Goal: Information Seeking & Learning: Find specific fact

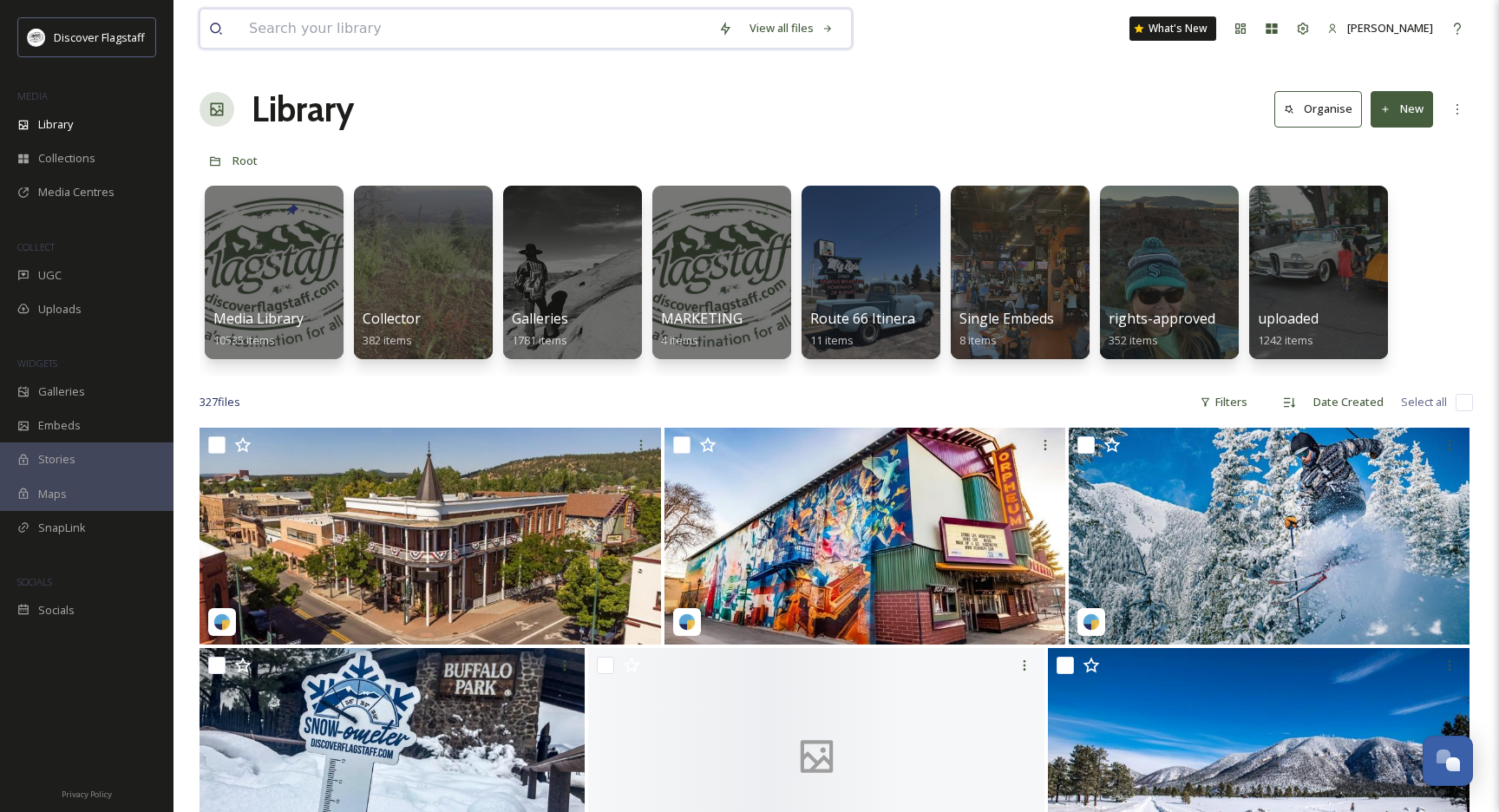
click at [286, 31] on input at bounding box center [475, 29] width 470 height 38
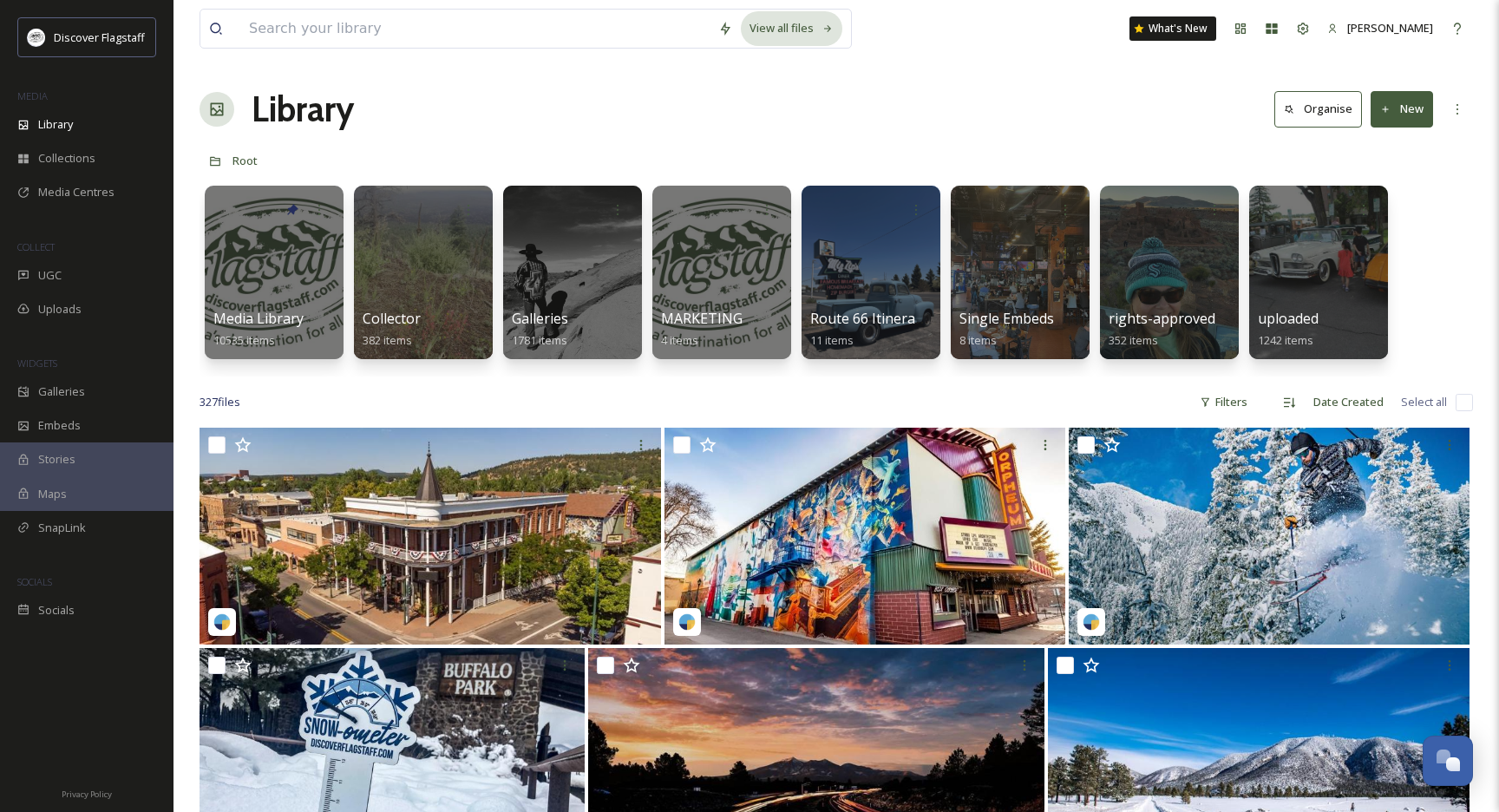
click at [800, 35] on div "View all files" at bounding box center [791, 27] width 102 height 34
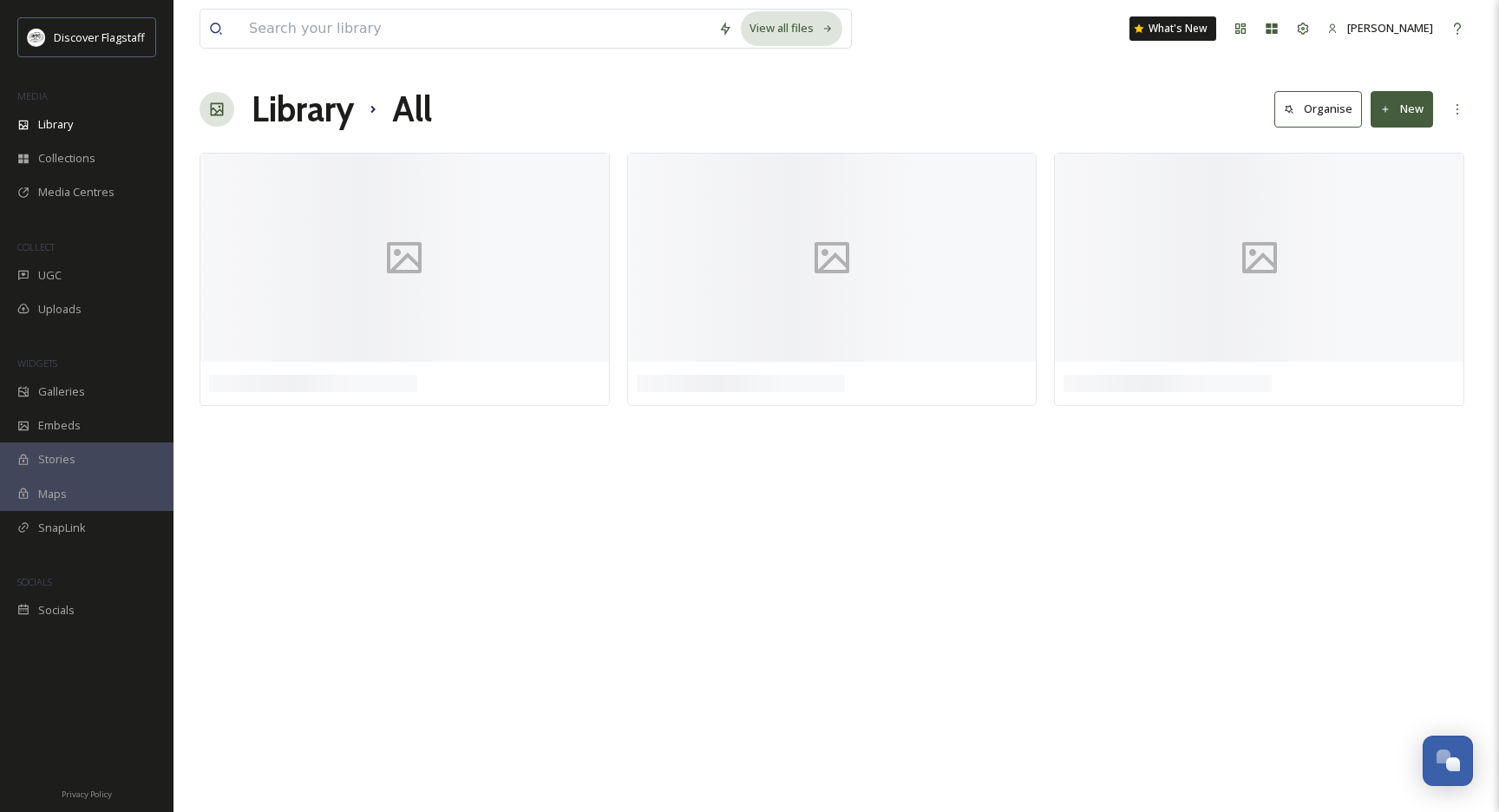
click at [799, 35] on div "View all files" at bounding box center [791, 27] width 102 height 34
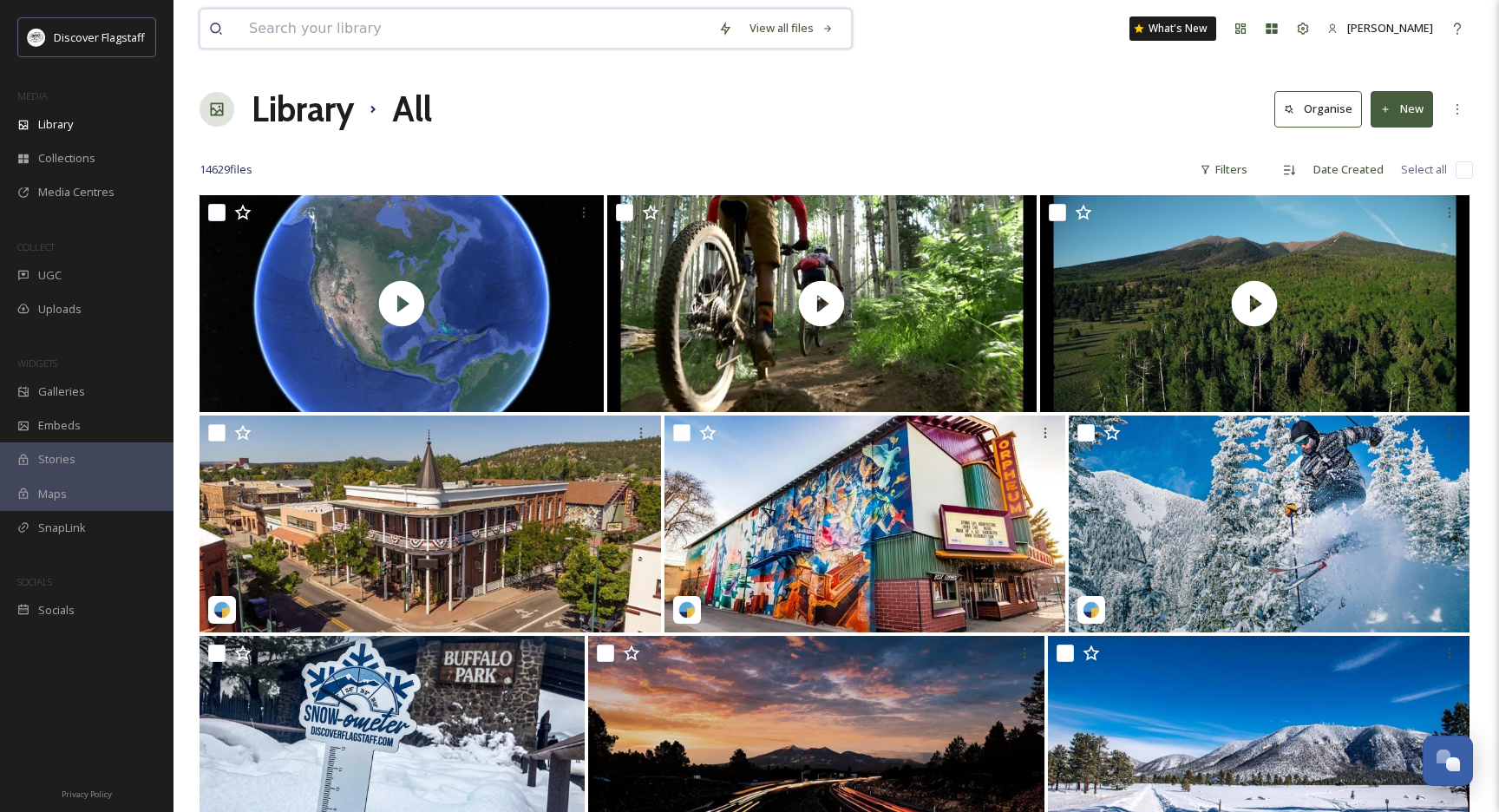
click at [318, 27] on input at bounding box center [475, 29] width 470 height 38
click at [819, 31] on div "View all files" at bounding box center [791, 27] width 102 height 34
click at [63, 126] on span "Library" at bounding box center [55, 124] width 35 height 16
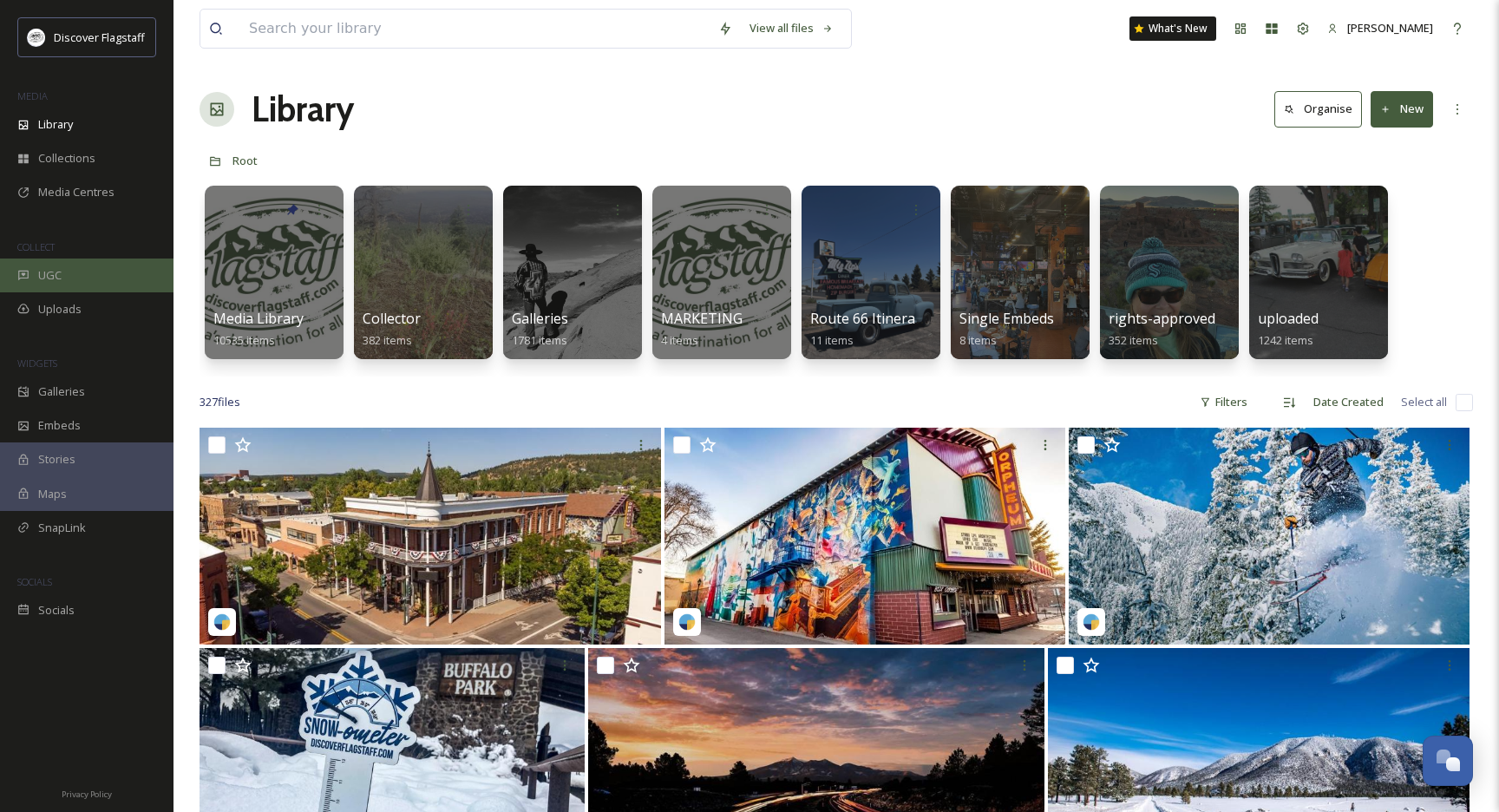
click at [55, 274] on span "UGC" at bounding box center [50, 275] width 24 height 16
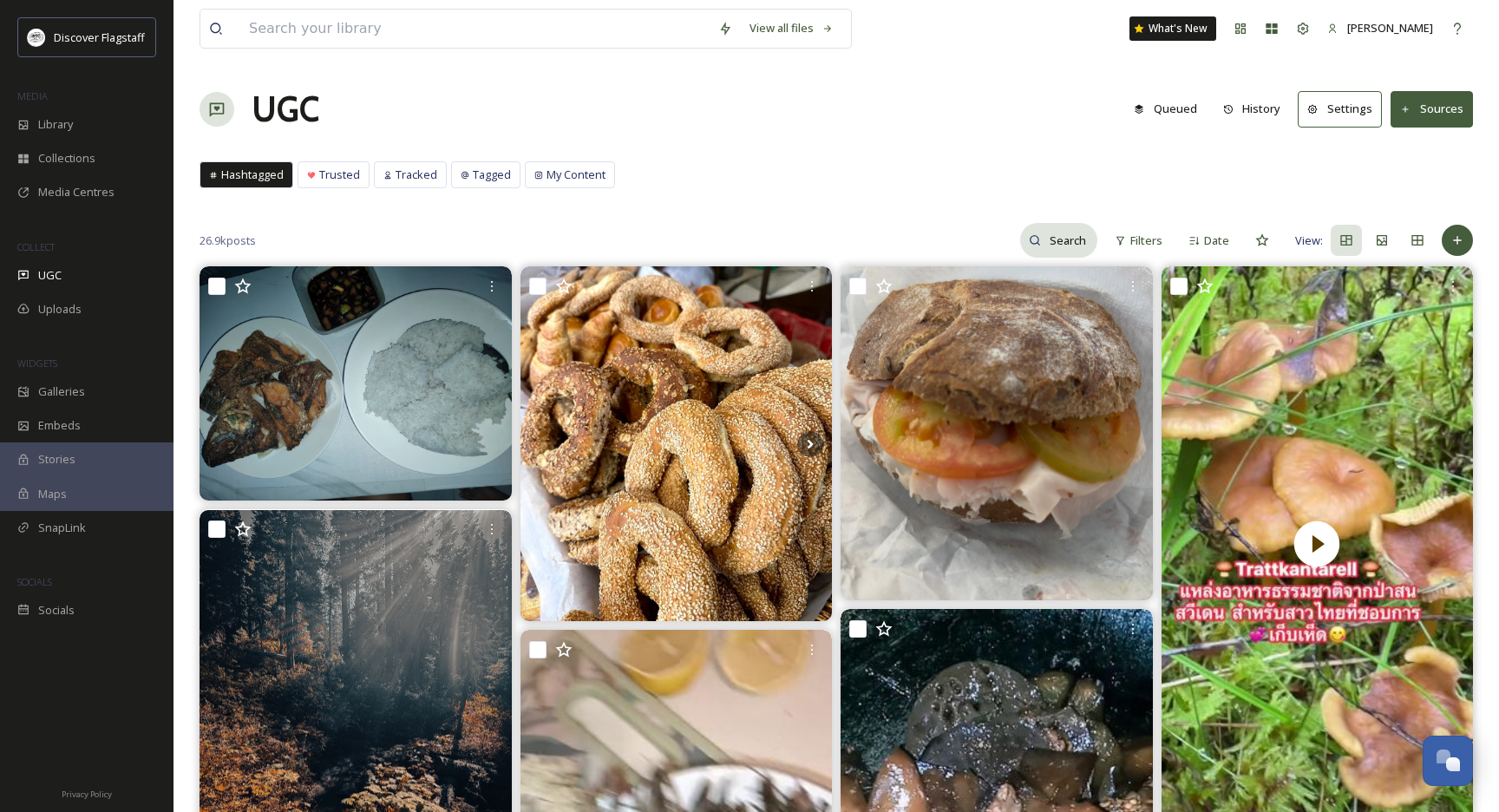
click at [1052, 237] on input at bounding box center [1069, 240] width 56 height 35
click at [1020, 241] on input at bounding box center [1032, 240] width 130 height 35
type input "snowplay"
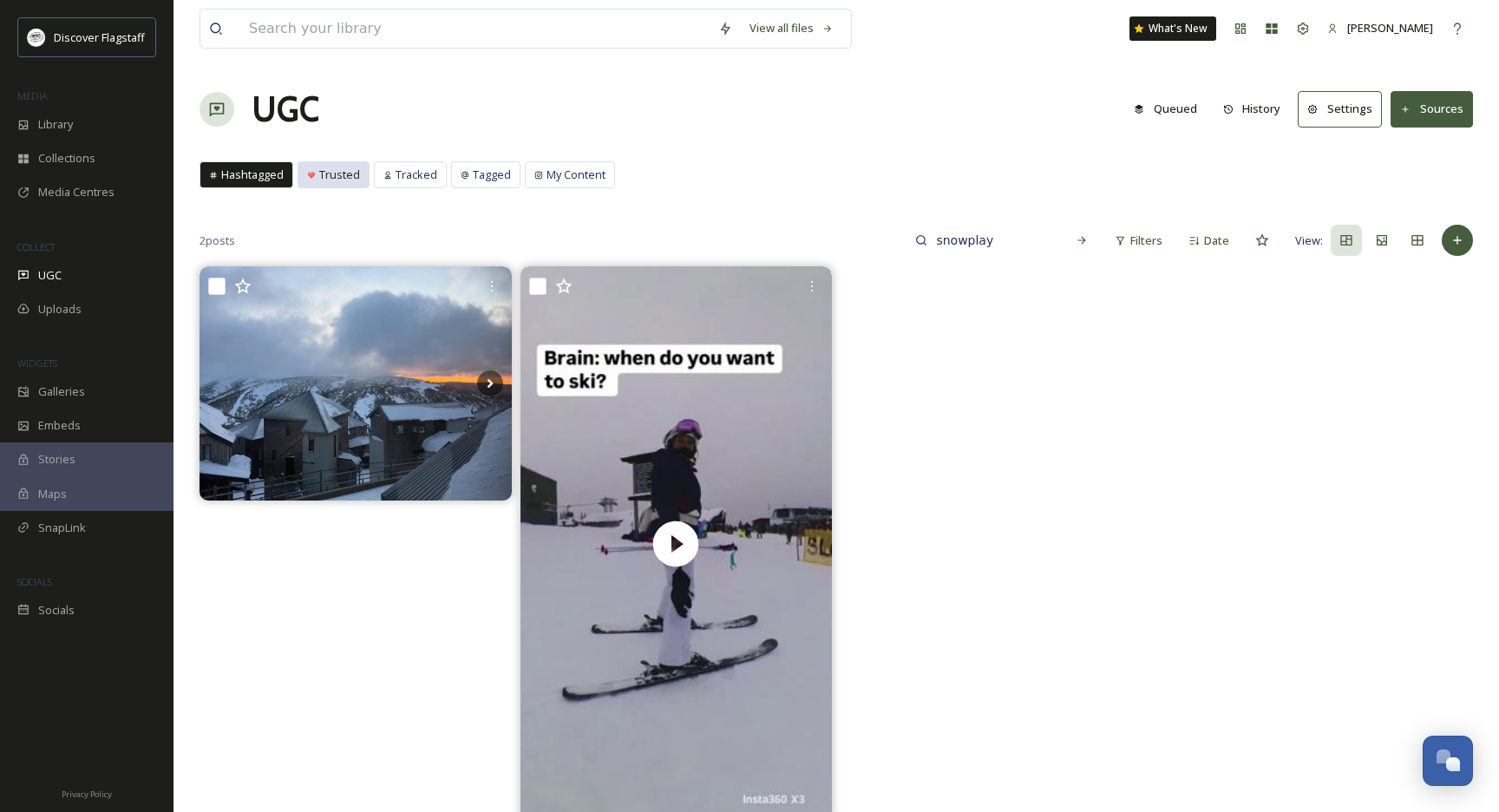
click at [344, 177] on span "Trusted" at bounding box center [339, 174] width 41 height 16
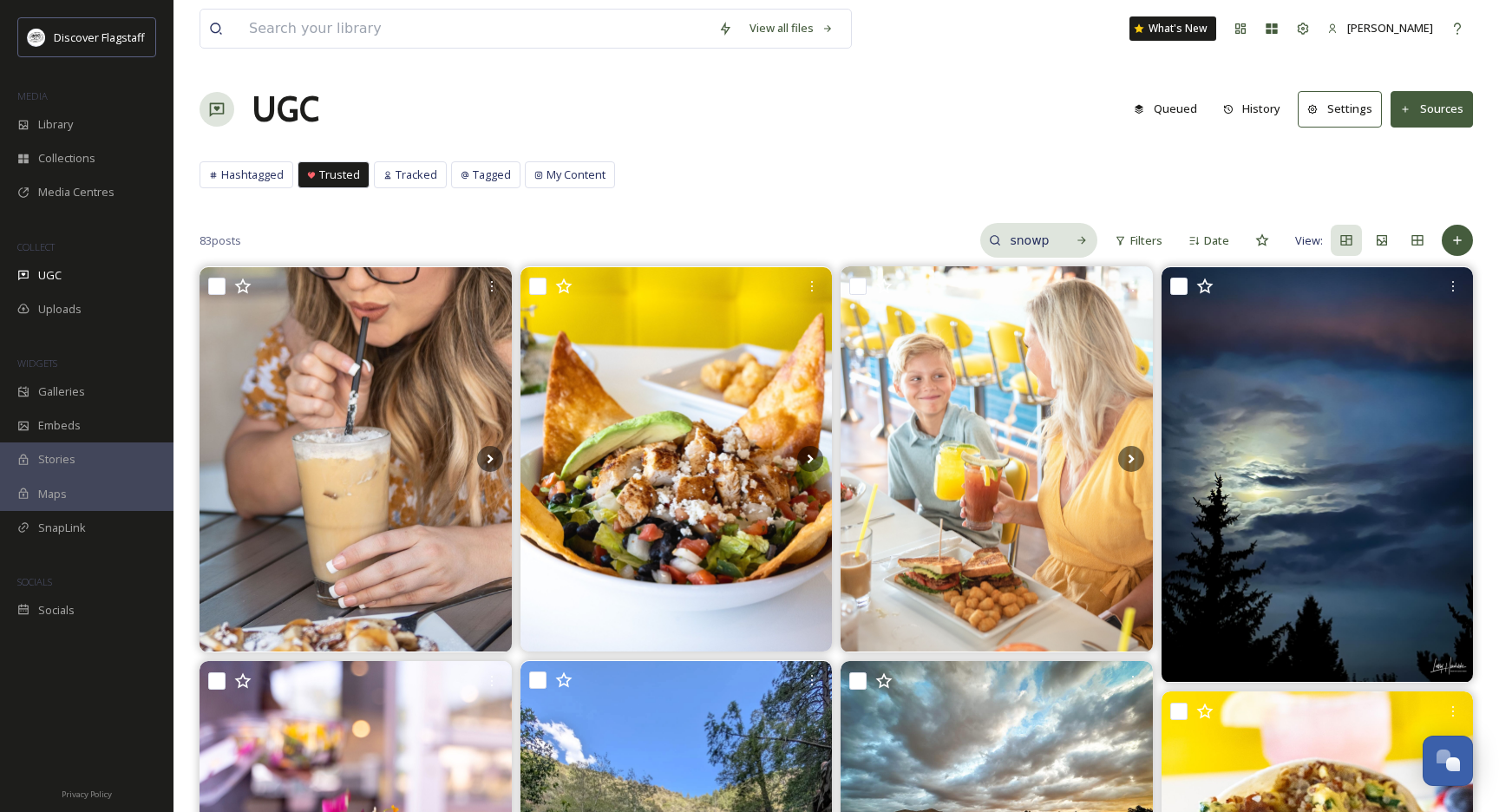
click at [995, 230] on div "snowplay" at bounding box center [1038, 240] width 117 height 35
click at [991, 237] on input "snowplay" at bounding box center [992, 240] width 130 height 35
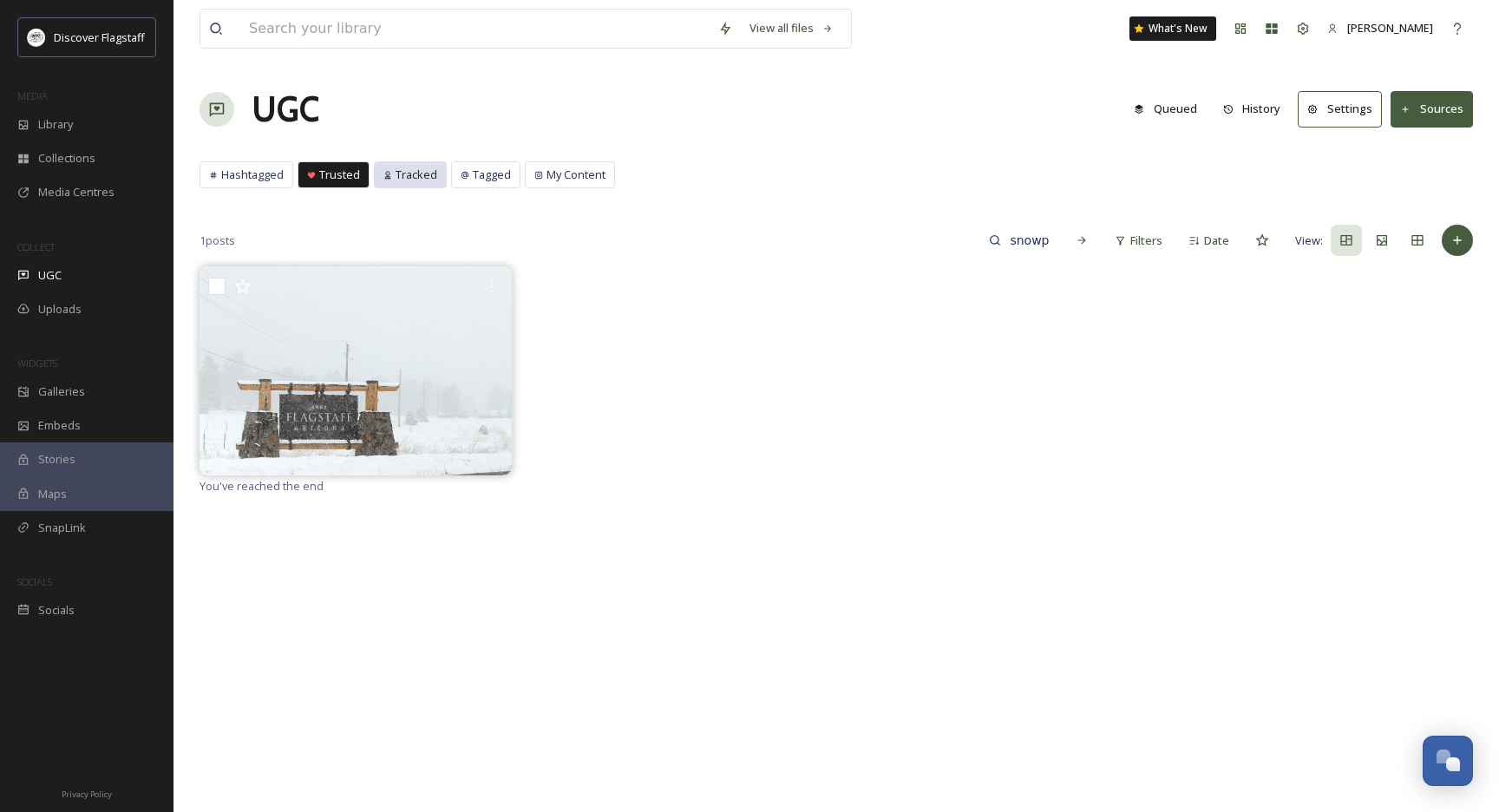
click at [412, 181] on span "Tracked" at bounding box center [416, 174] width 42 height 16
click at [470, 174] on div "Tagged" at bounding box center [485, 175] width 67 height 25
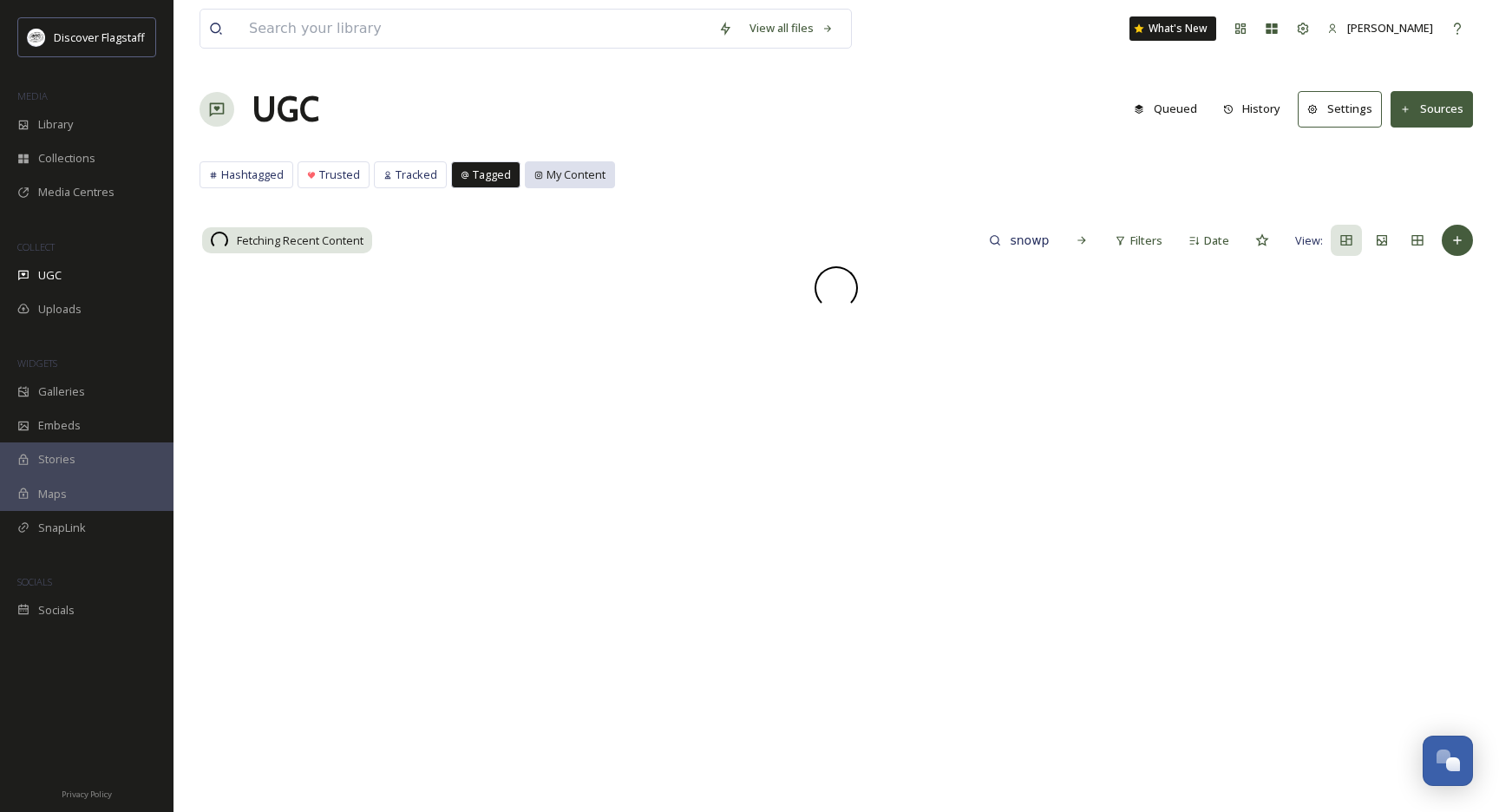
click at [554, 177] on span "My Content" at bounding box center [576, 174] width 59 height 16
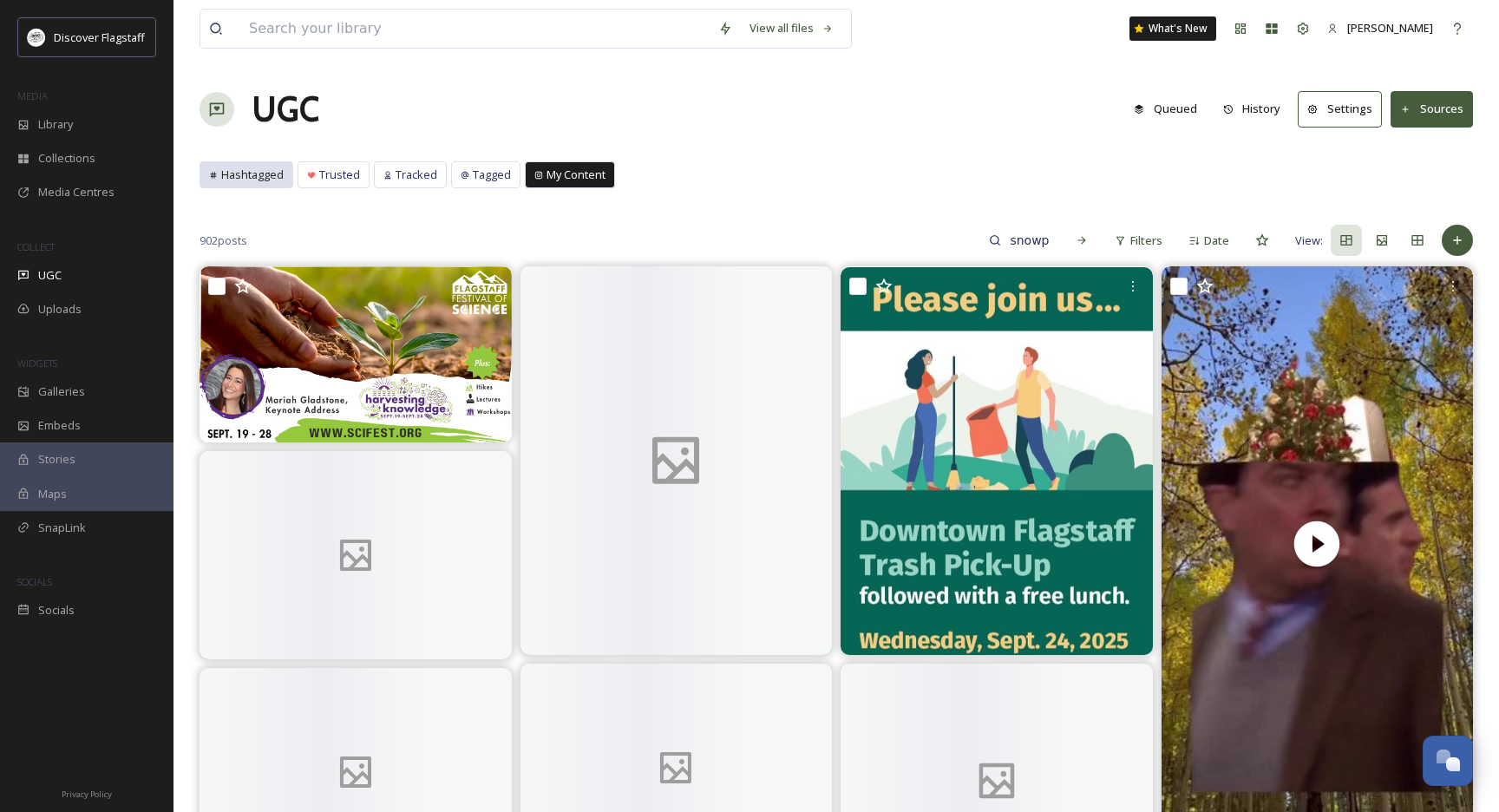
click at [272, 173] on span "Hashtagged" at bounding box center [252, 174] width 63 height 16
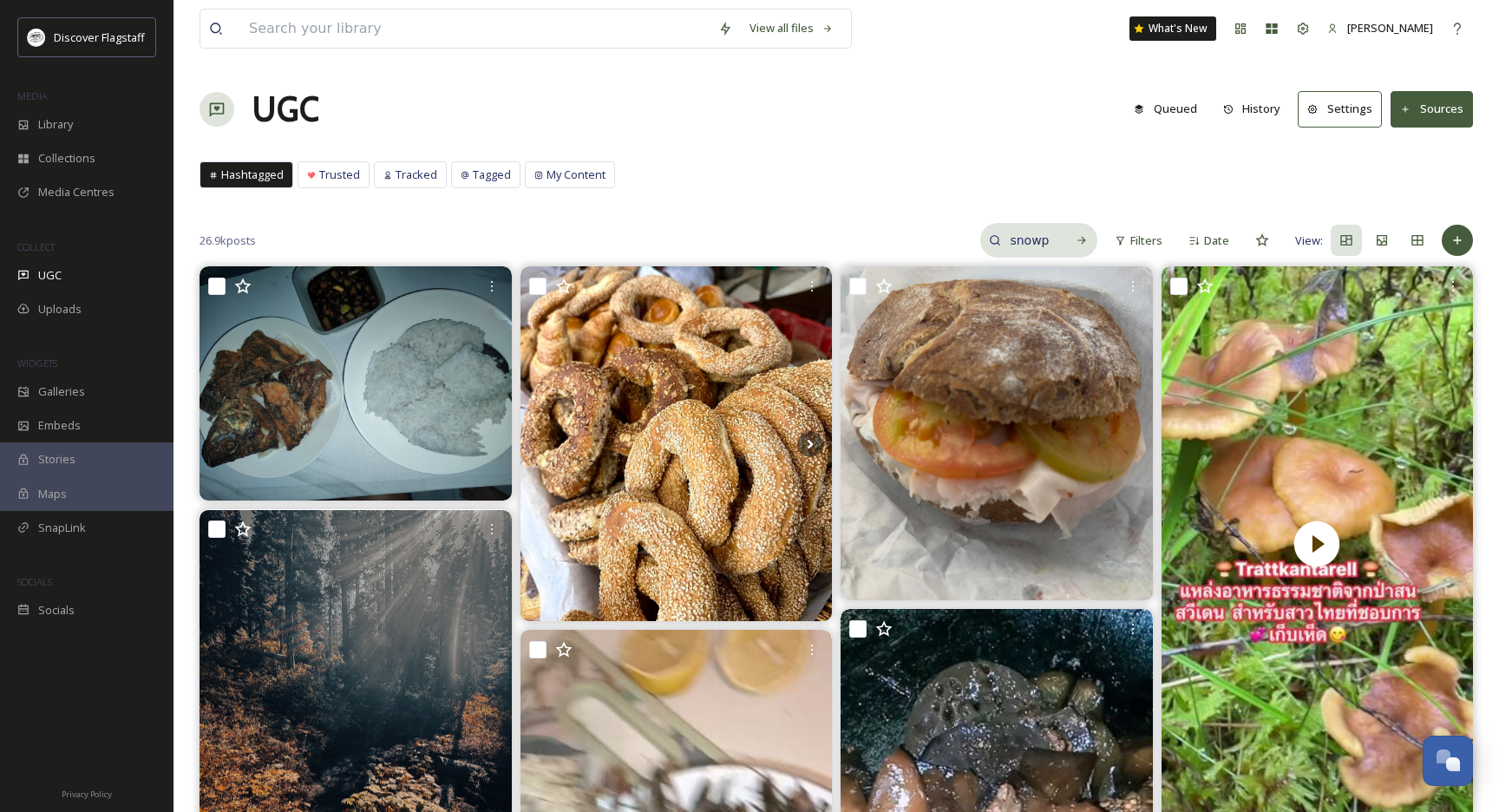
click at [1057, 247] on input "snowplay" at bounding box center [1029, 240] width 56 height 35
drag, startPoint x: 1057, startPoint y: 245, endPoint x: 931, endPoint y: 245, distance: 126.0
click at [931, 245] on input "snowplay" at bounding box center [992, 240] width 130 height 35
